Goal: Find specific page/section: Find specific page/section

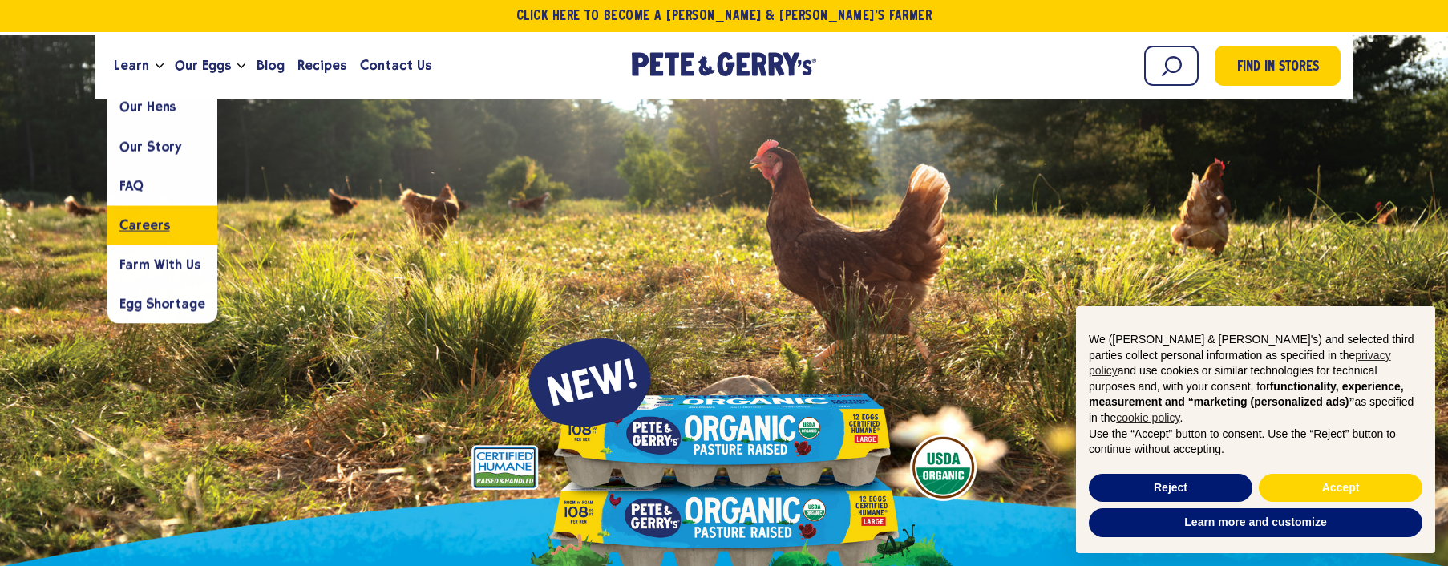
click at [151, 223] on span "Careers" at bounding box center [144, 224] width 50 height 15
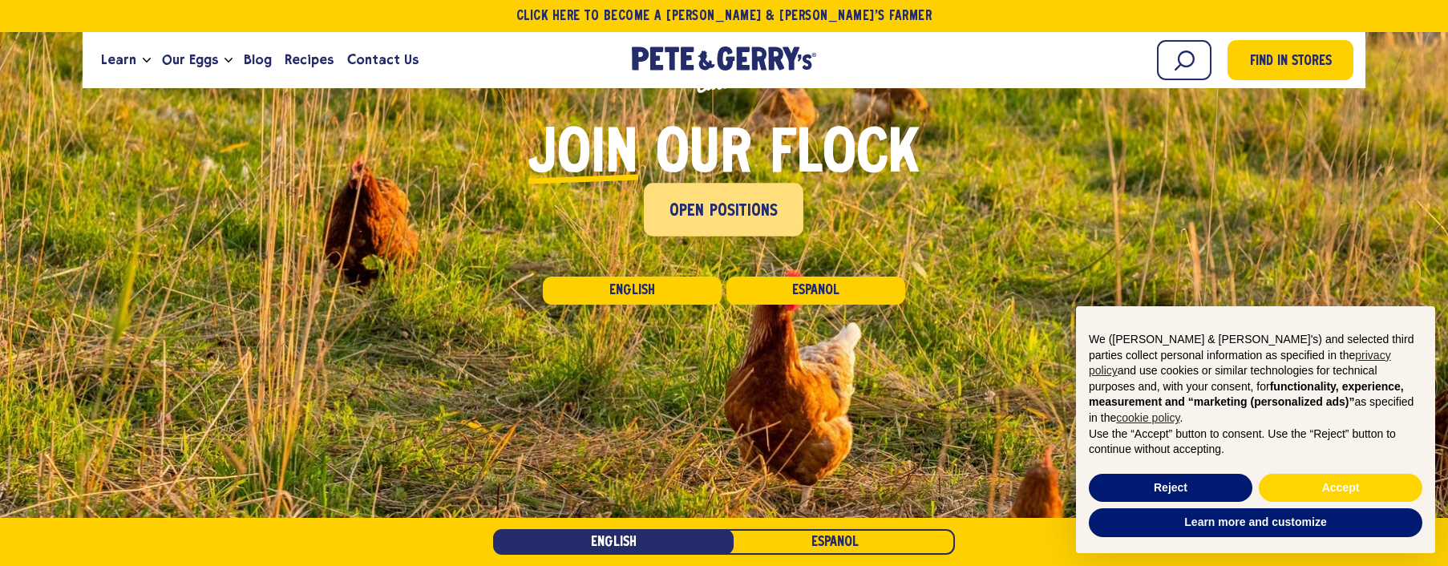
click at [745, 228] on link "Open Positions" at bounding box center [725, 210] width 160 height 53
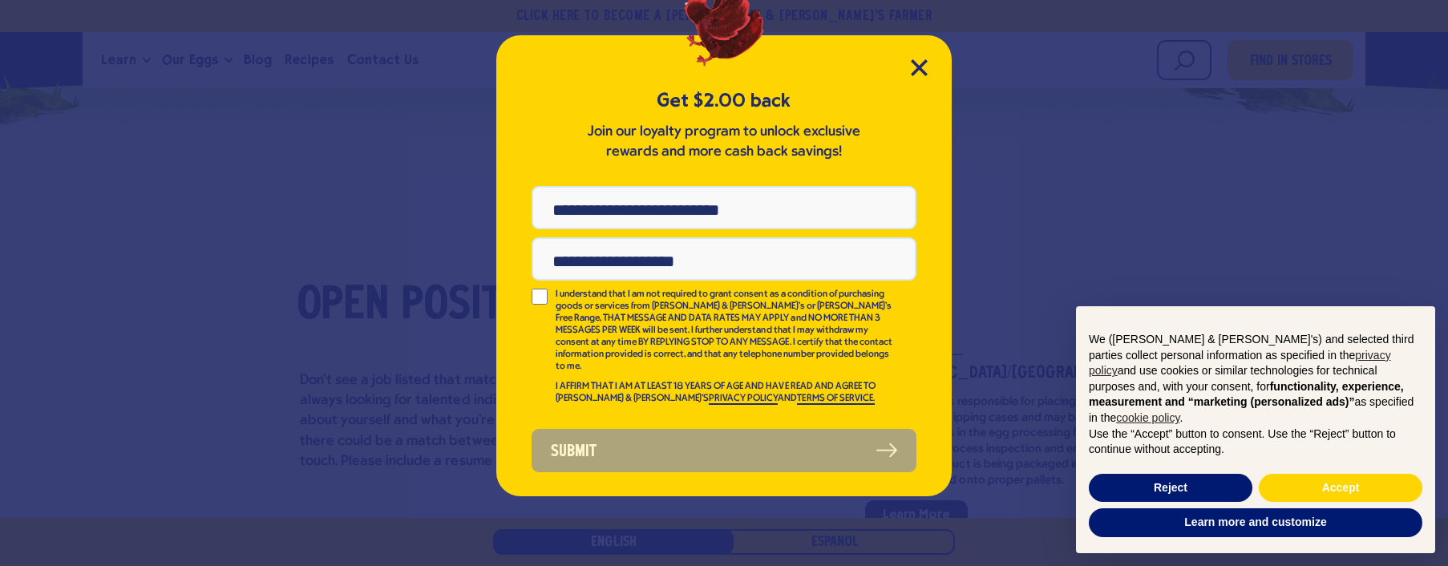
scroll to position [3540, 0]
click at [924, 68] on icon "Close Modal" at bounding box center [919, 67] width 17 height 17
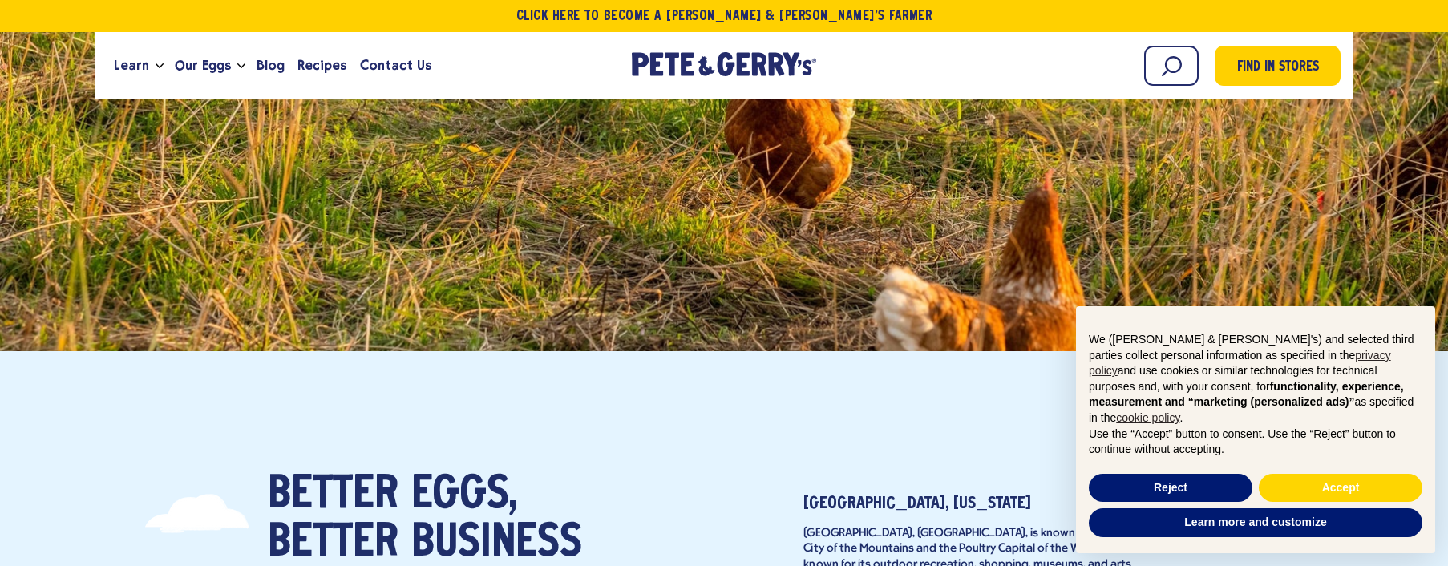
scroll to position [0, 0]
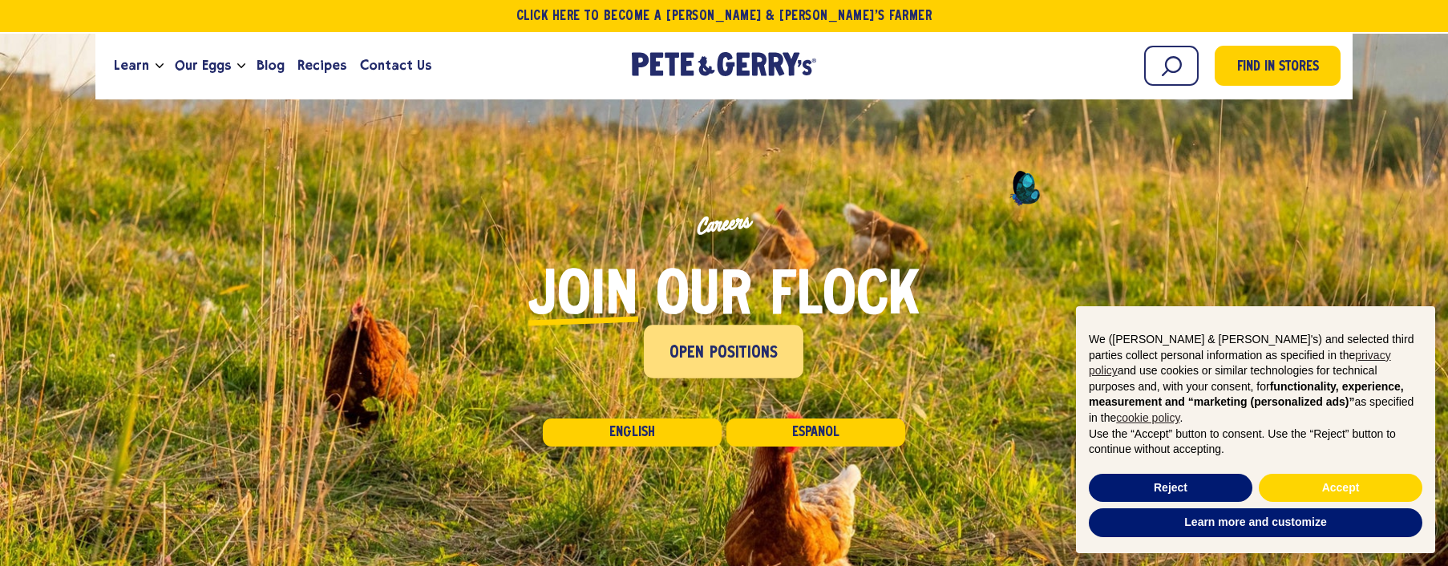
click at [737, 354] on span "Open Positions" at bounding box center [724, 354] width 109 height 26
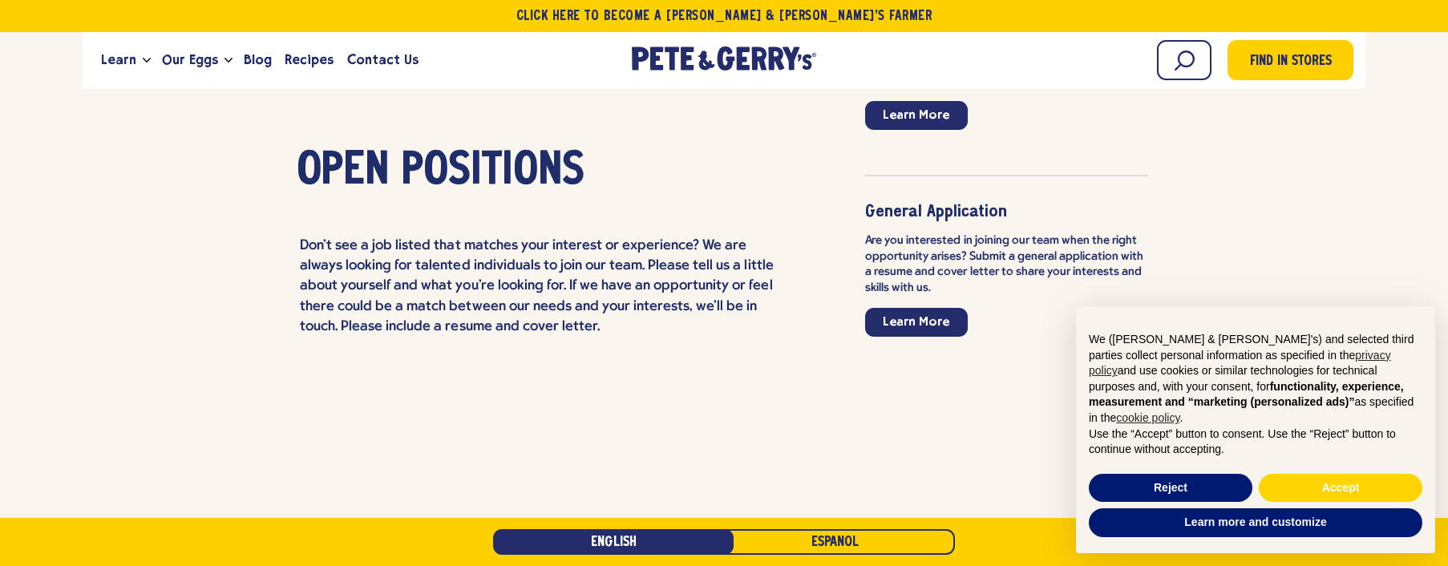
scroll to position [3949, 0]
